Goal: Task Accomplishment & Management: Complete application form

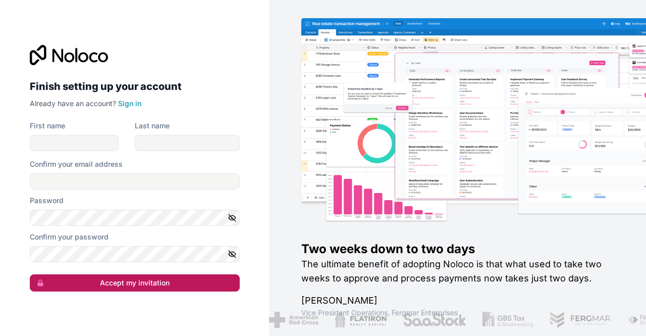
click at [144, 282] on button "Accept my invitation" at bounding box center [135, 282] width 210 height 17
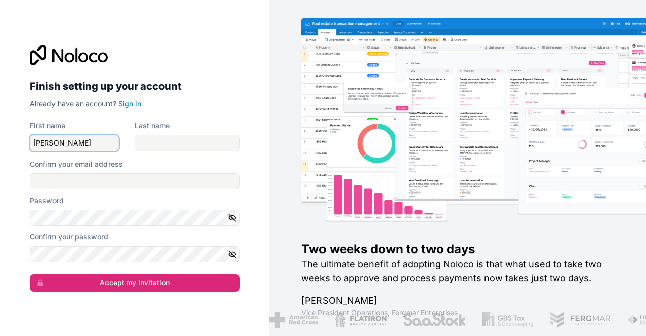
type input "[PERSON_NAME]"
type input "Tyagi"
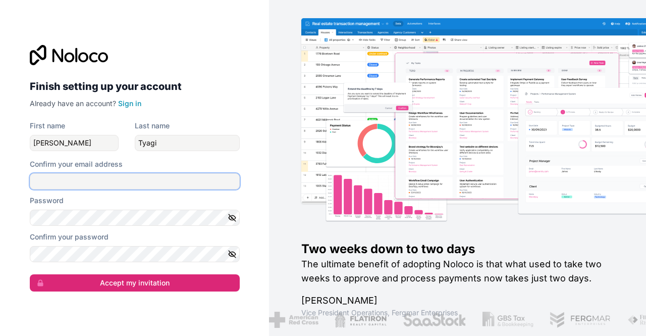
paste input "[PERSON_NAME][EMAIL_ADDRESS][DOMAIN_NAME]"
type input "[PERSON_NAME][EMAIL_ADDRESS][DOMAIN_NAME]"
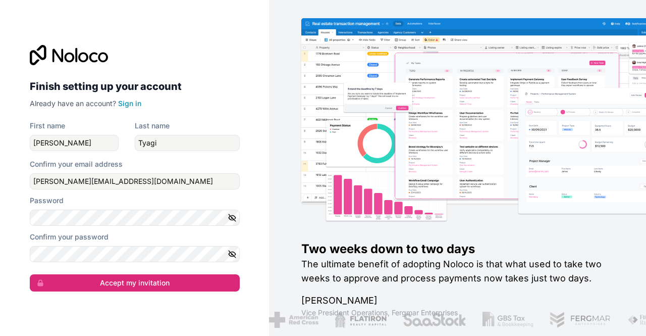
click at [234, 220] on icon "button" at bounding box center [232, 217] width 7 height 7
click at [228, 253] on icon "button" at bounding box center [232, 253] width 9 height 9
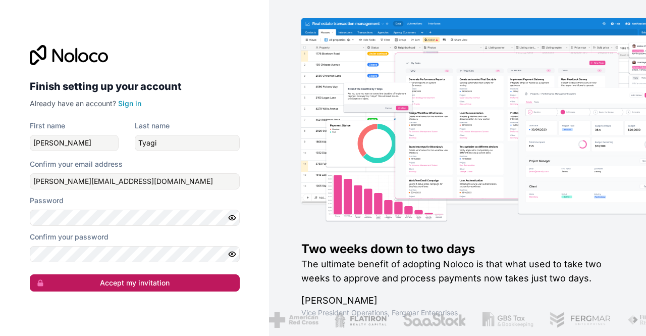
click at [152, 282] on button "Accept my invitation" at bounding box center [135, 282] width 210 height 17
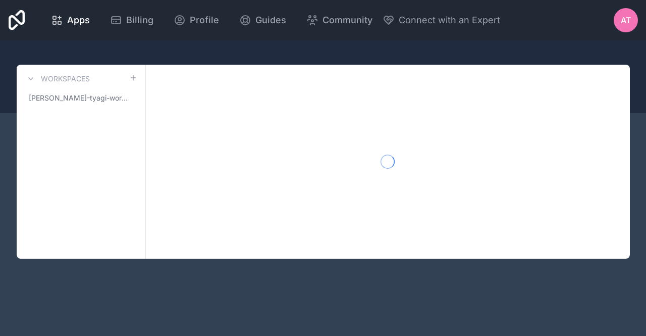
click at [133, 286] on div "Apps Billing Profile Guides Community Connect with an Expert AT Billing Profile…" at bounding box center [323, 168] width 646 height 336
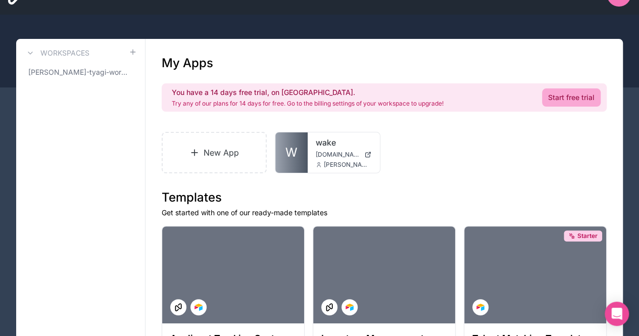
scroll to position [26, 0]
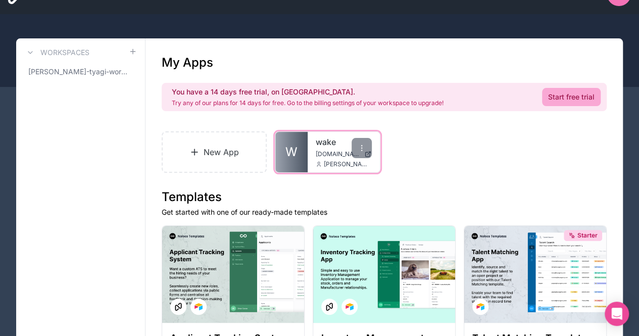
click at [329, 141] on link "wake" at bounding box center [344, 142] width 56 height 12
